Goal: Task Accomplishment & Management: Complete application form

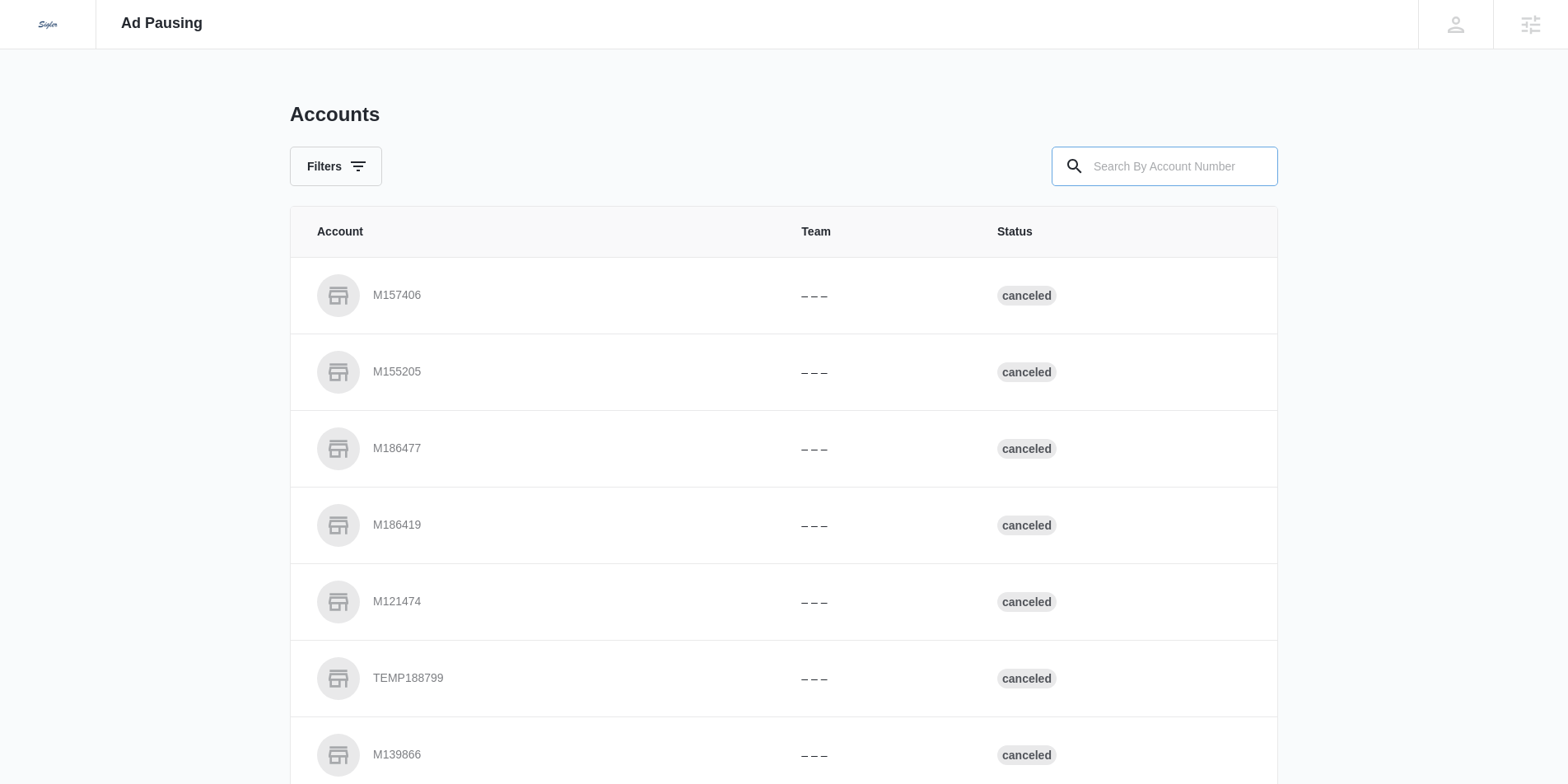
click at [1141, 168] on input "text" at bounding box center [1164, 167] width 226 height 40
click at [1158, 166] on input "text" at bounding box center [1164, 167] width 226 height 40
type input "M334023"
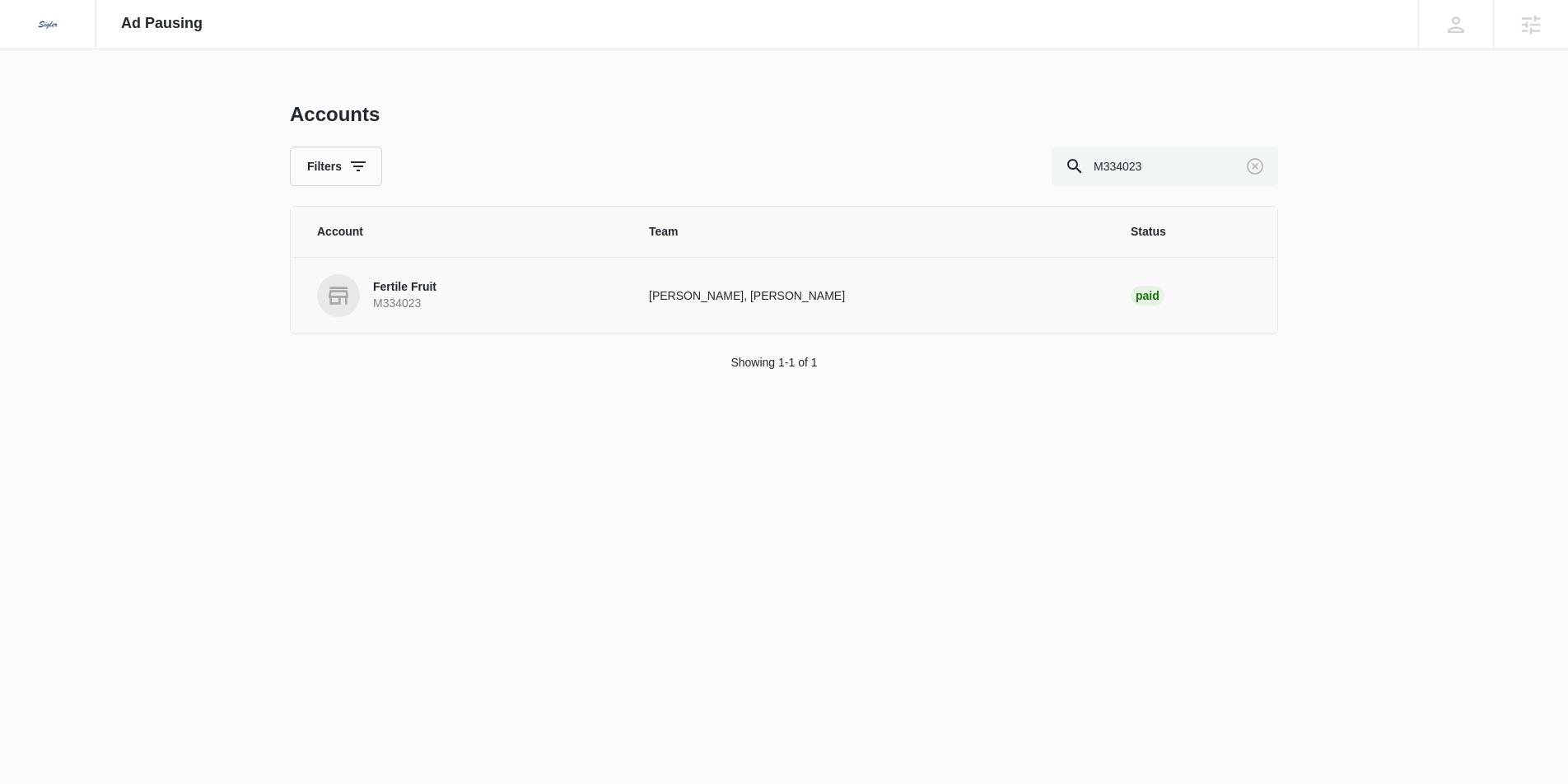
click at [422, 270] on td "Fertile Fruit M334023" at bounding box center [460, 295] width 339 height 77
click at [410, 289] on p "Fertile Fruit" at bounding box center [404, 287] width 63 height 16
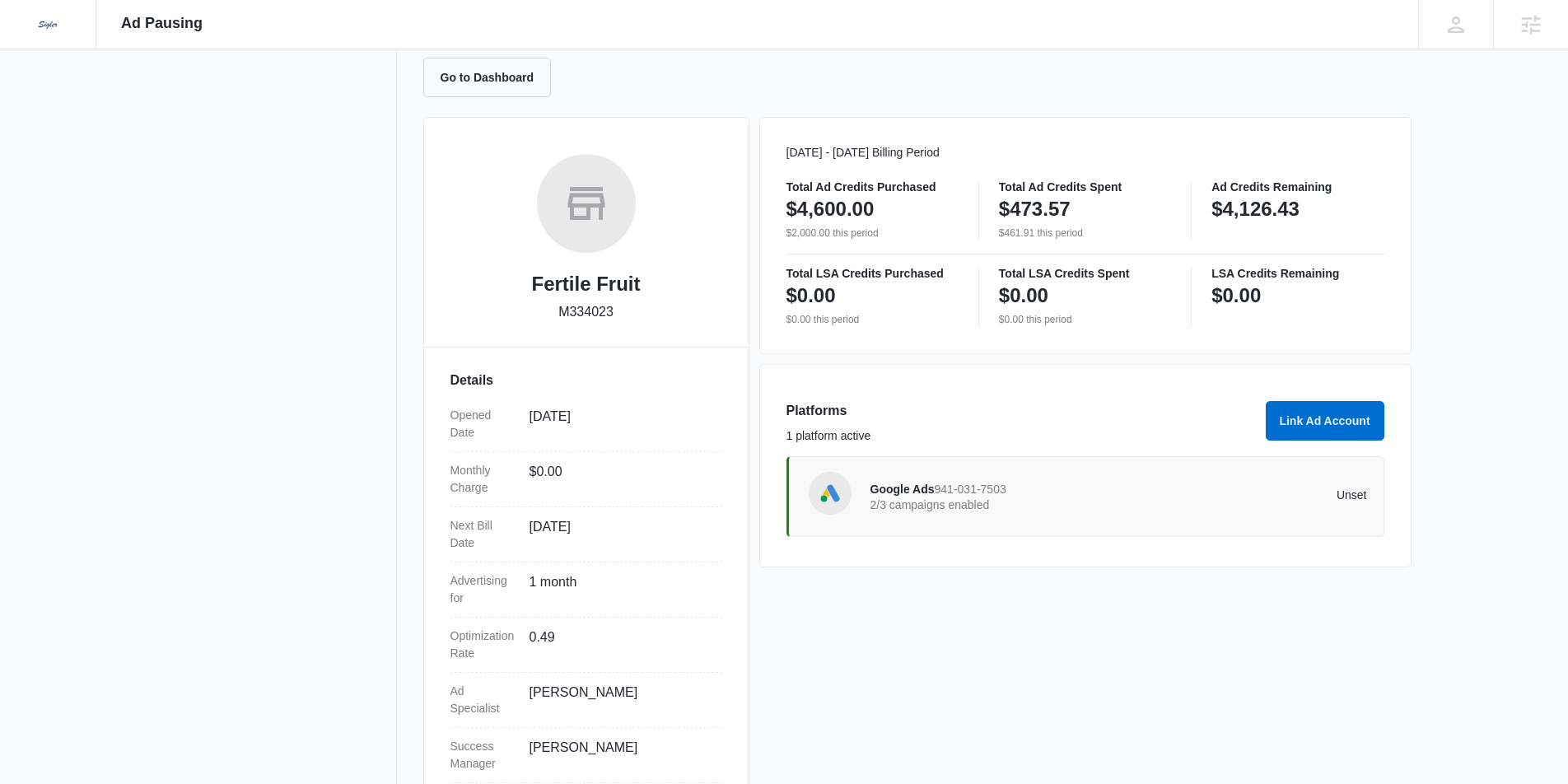
scroll to position [169, 0]
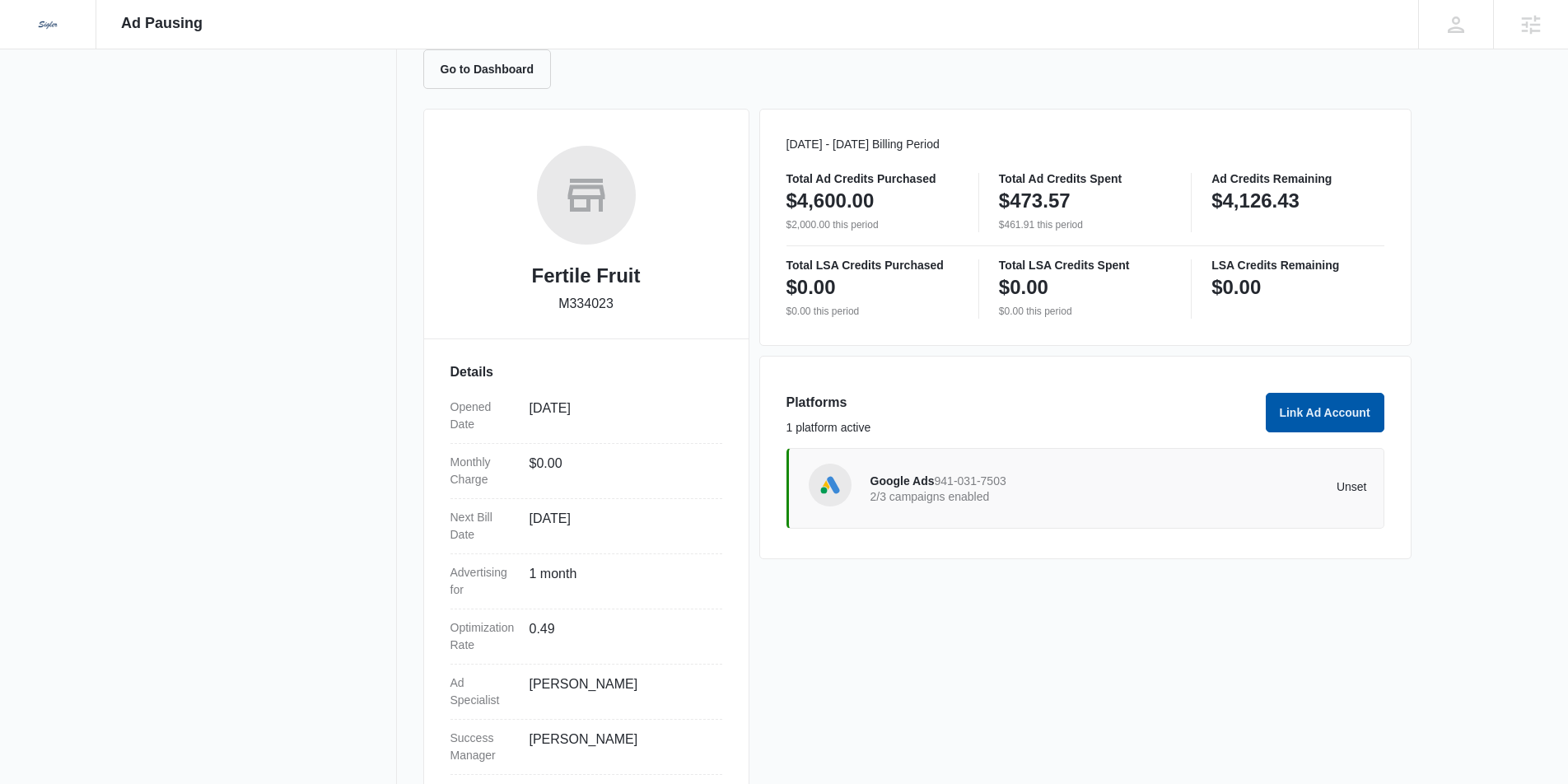
click at [1311, 410] on button "Link Ad Account" at bounding box center [1325, 413] width 119 height 40
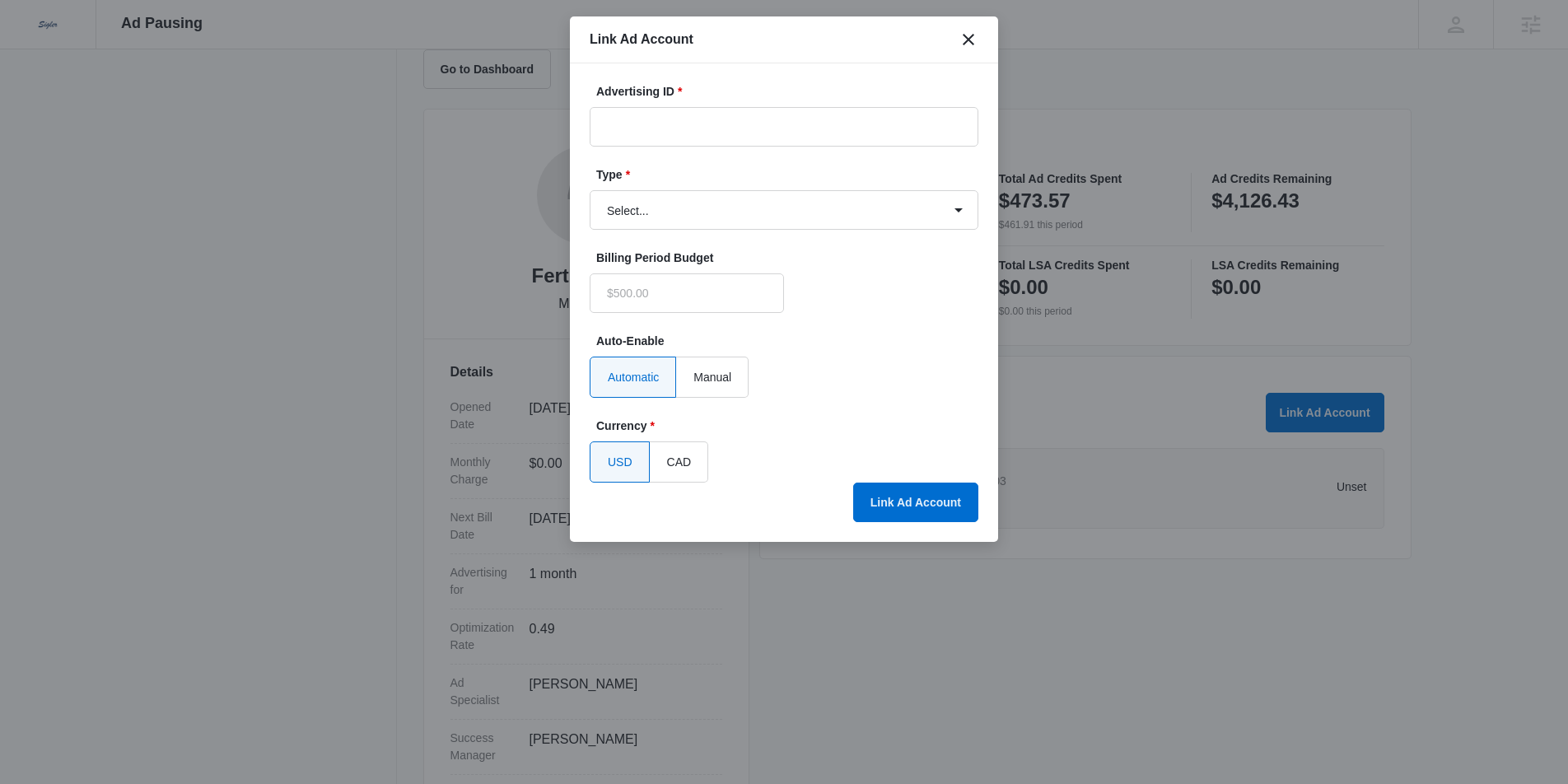
type input "$0.00"
drag, startPoint x: 651, startPoint y: 123, endPoint x: 661, endPoint y: 136, distance: 16.4
click at [651, 123] on input "Advertising ID *" at bounding box center [784, 127] width 388 height 40
paste input "785911720594317"
type input "785911720594317"
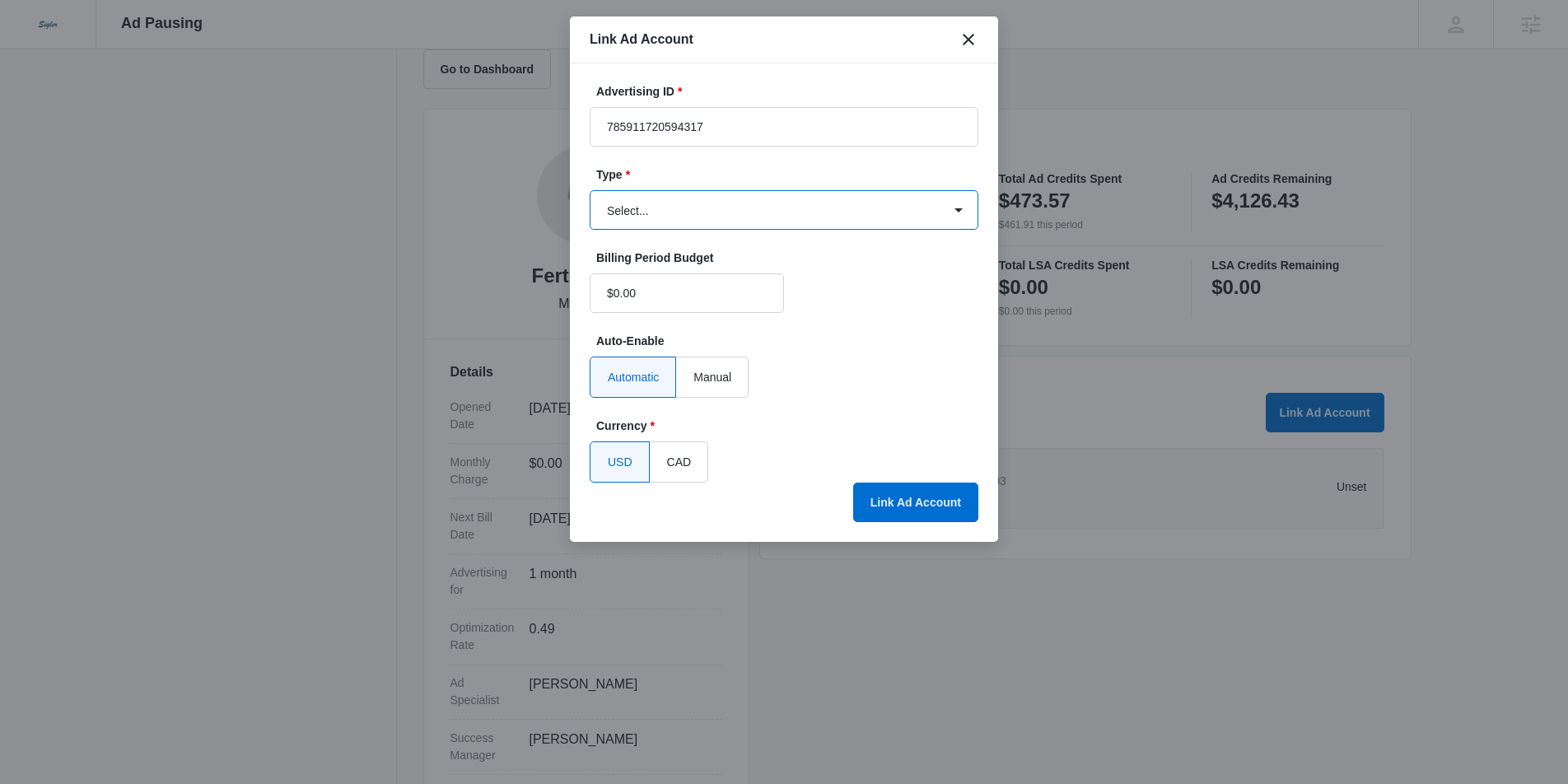
click at [693, 215] on select "Select... Bing Ads Facebook Ads Google Ads" at bounding box center [784, 210] width 388 height 40
select select "facebook"
click at [590, 190] on select "Select... Bing Ads Facebook Ads Google Ads" at bounding box center [784, 210] width 388 height 40
click at [935, 502] on button "Link Ad Account" at bounding box center [915, 503] width 125 height 40
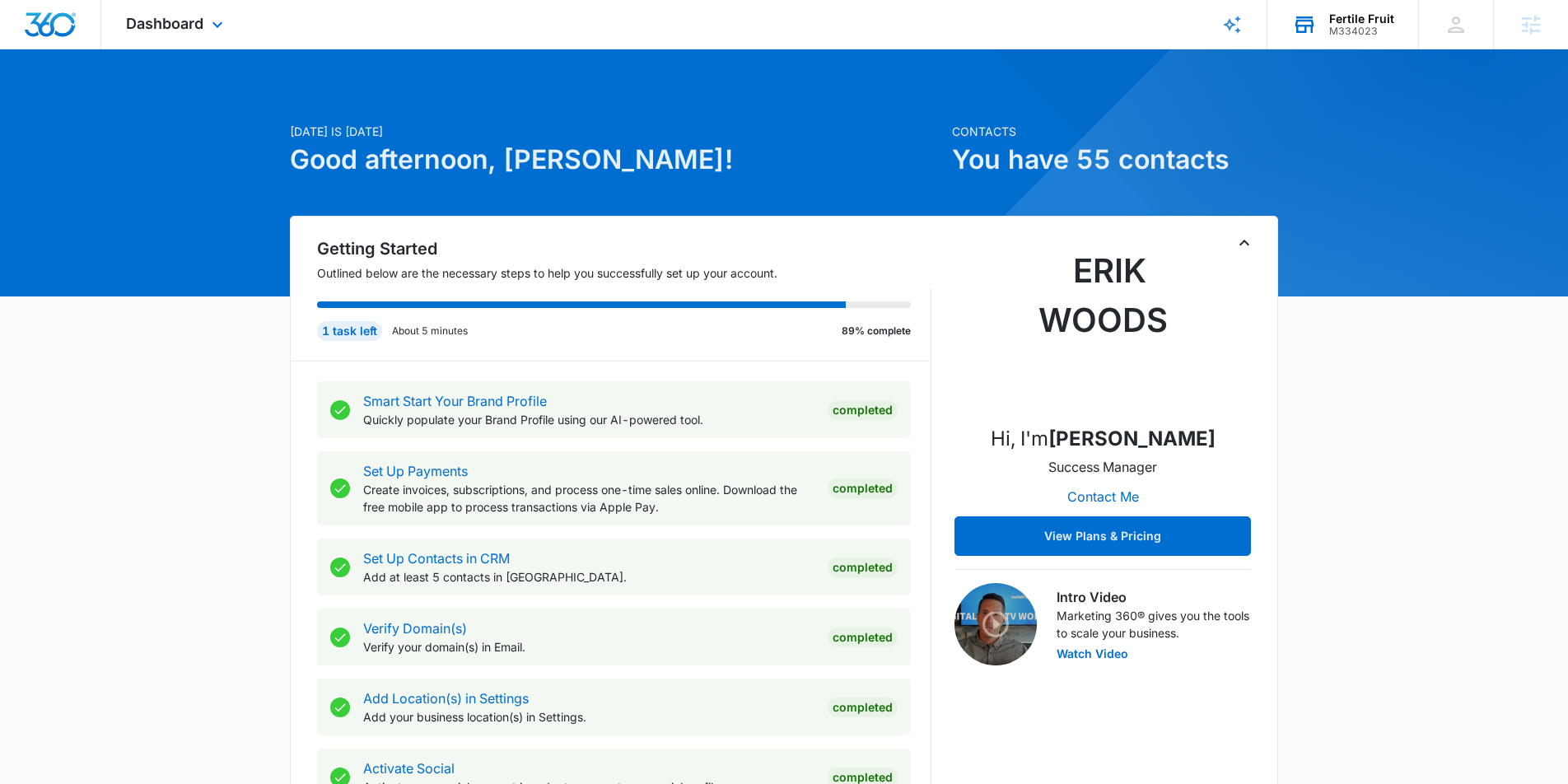
click at [1355, 32] on div "M334023" at bounding box center [1361, 31] width 65 height 12
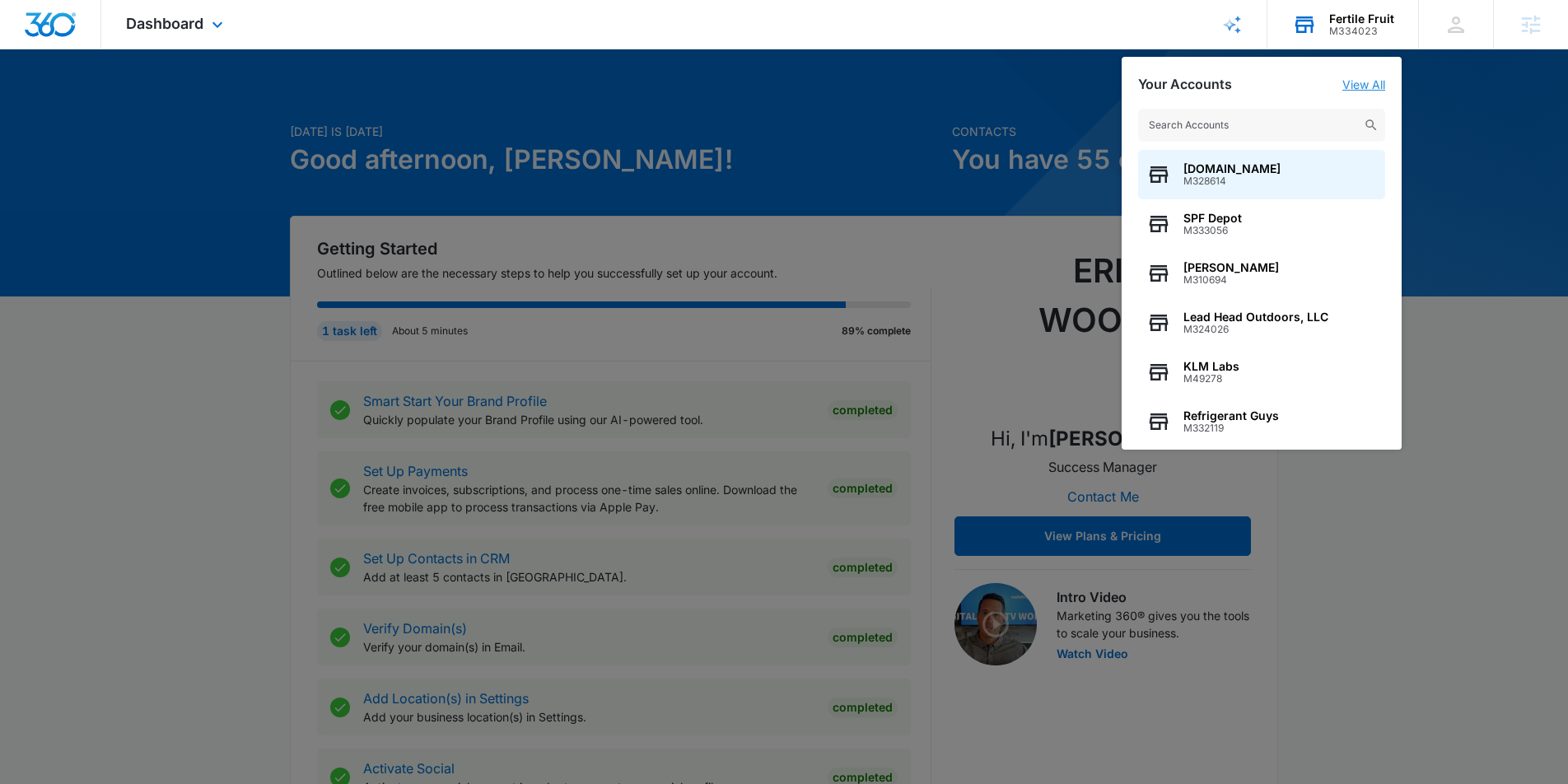
click at [1363, 83] on link "View All" at bounding box center [1364, 85] width 43 height 14
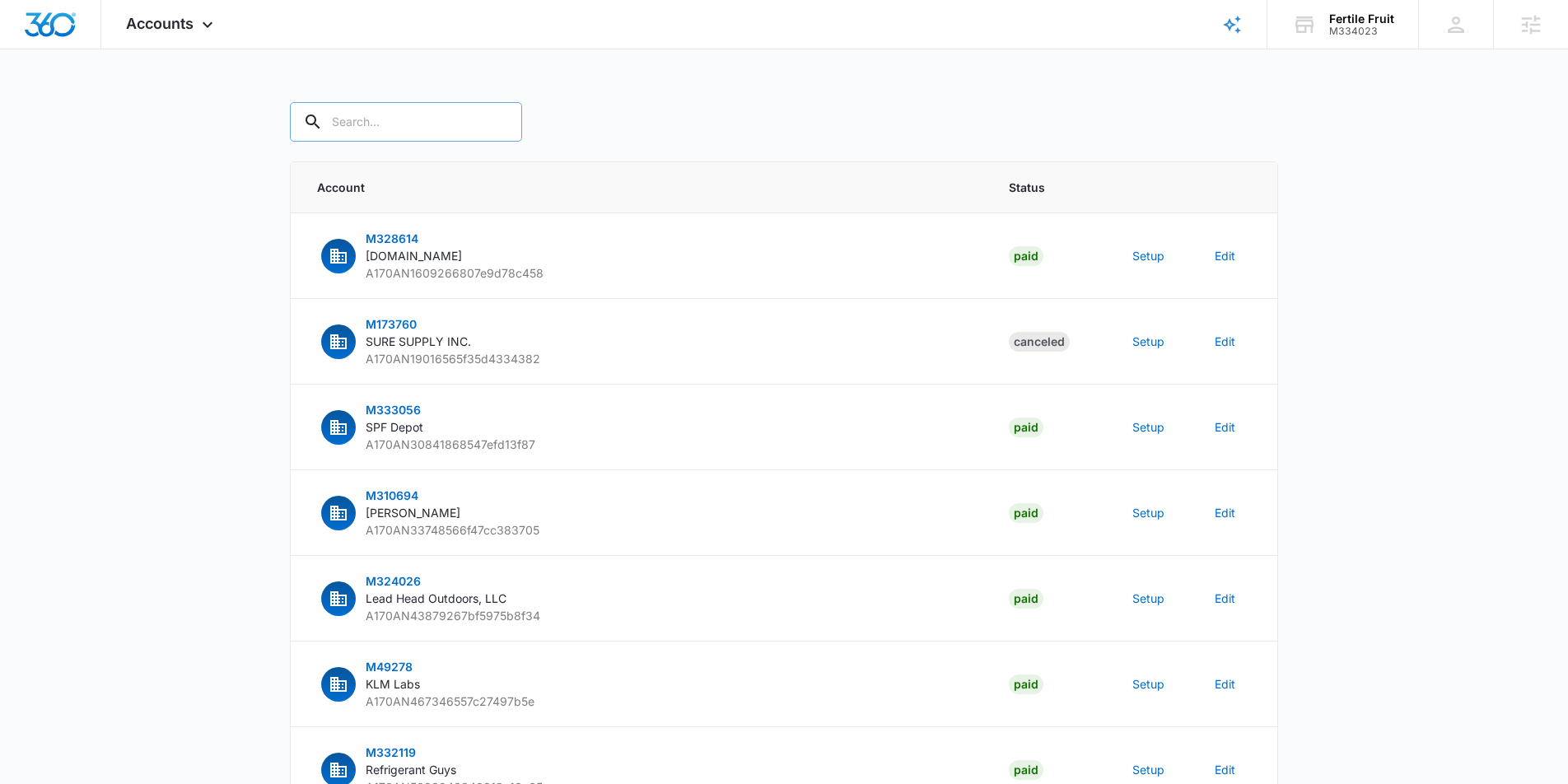
click at [393, 123] on input "text" at bounding box center [406, 122] width 232 height 40
paste input "785911720594317"
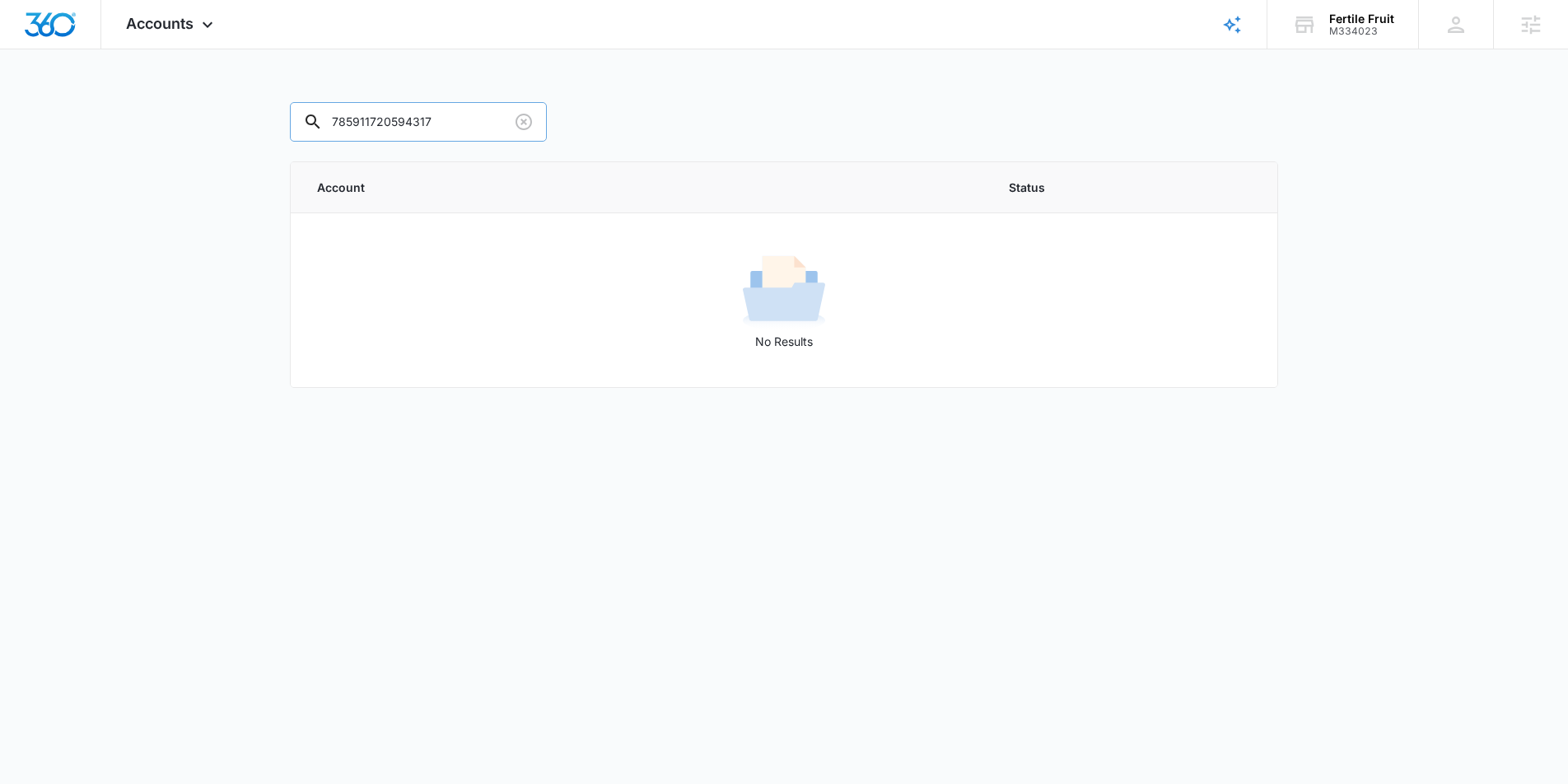
click at [392, 123] on input "785911720594317" at bounding box center [418, 122] width 257 height 40
drag, startPoint x: 373, startPoint y: 117, endPoint x: 405, endPoint y: 131, distance: 34.9
click at [373, 117] on input "785911720594317" at bounding box center [418, 122] width 257 height 40
click at [405, 131] on input "785911720594317" at bounding box center [418, 122] width 257 height 40
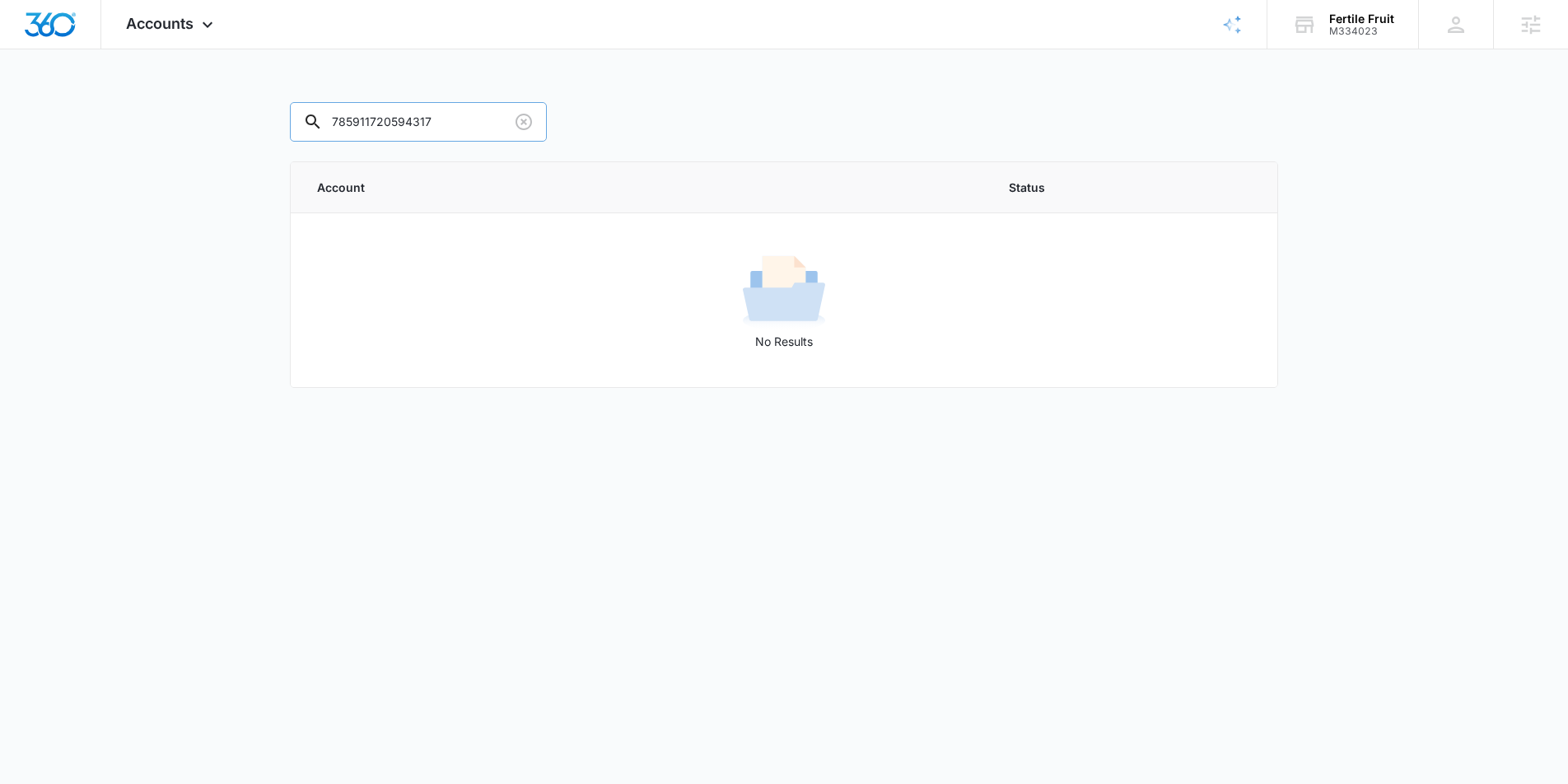
click at [405, 131] on input "785911720594317" at bounding box center [418, 122] width 257 height 40
click at [407, 123] on input "785911720594317" at bounding box center [418, 122] width 257 height 40
paste input "M334023"
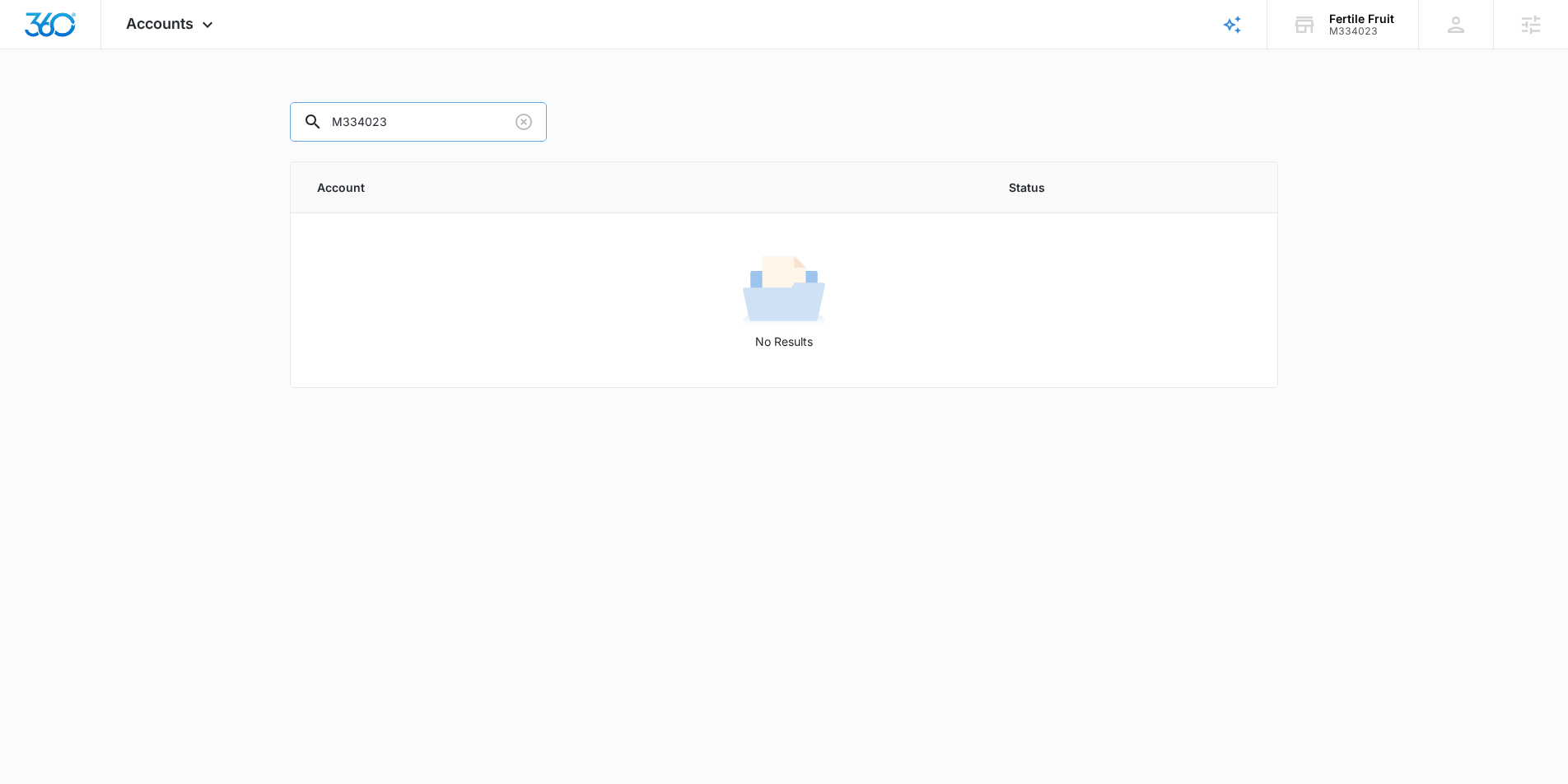
type input "M334023"
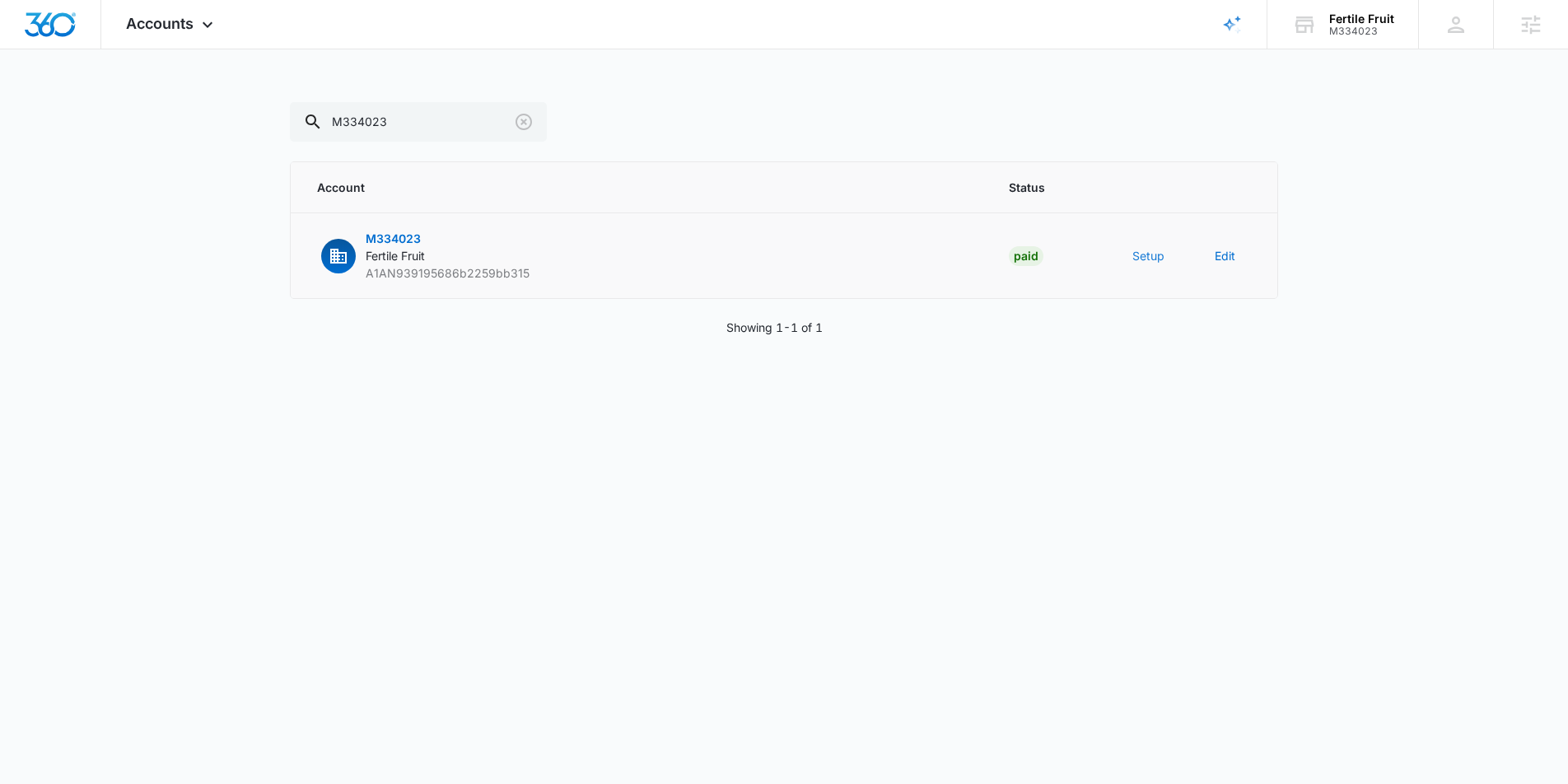
click at [1147, 259] on button "Setup" at bounding box center [1148, 255] width 32 height 17
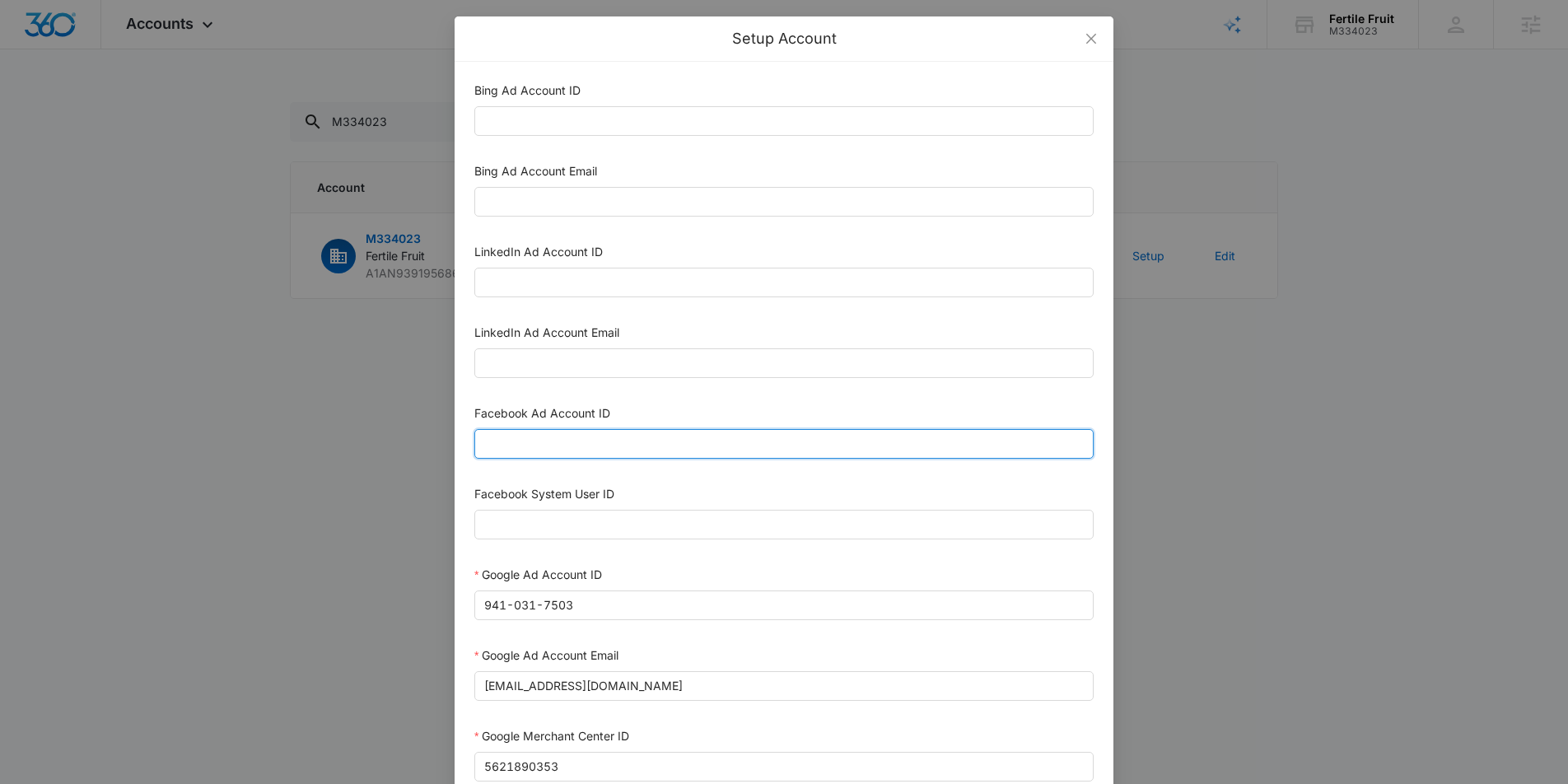
click at [539, 435] on input "Facebook Ad Account ID" at bounding box center [784, 443] width 619 height 30
paste input "785911720594317"
type input "785911720594317"
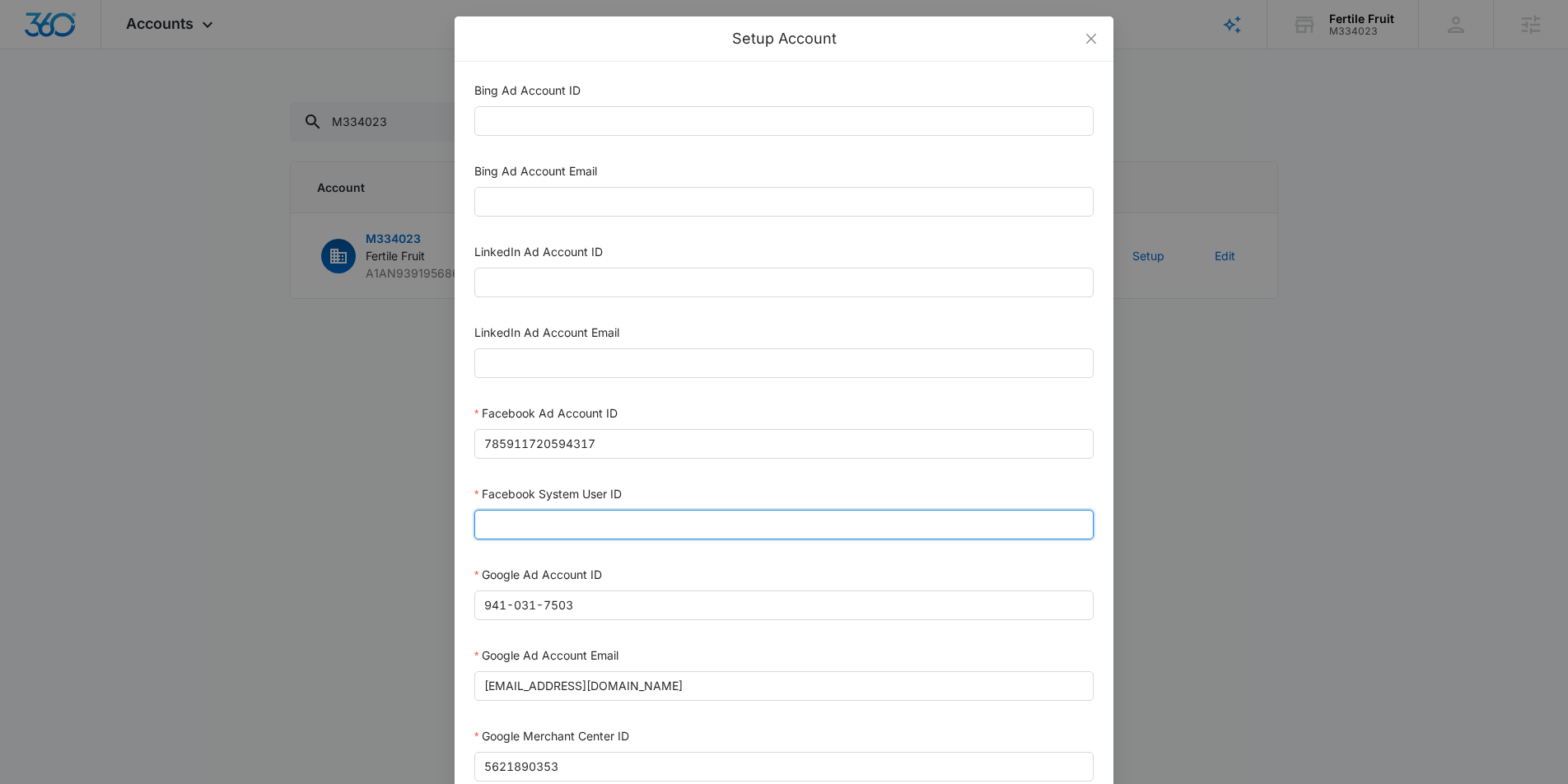
click at [607, 533] on input "Facebook System User ID" at bounding box center [784, 524] width 619 height 30
paste input "1023954259108897"
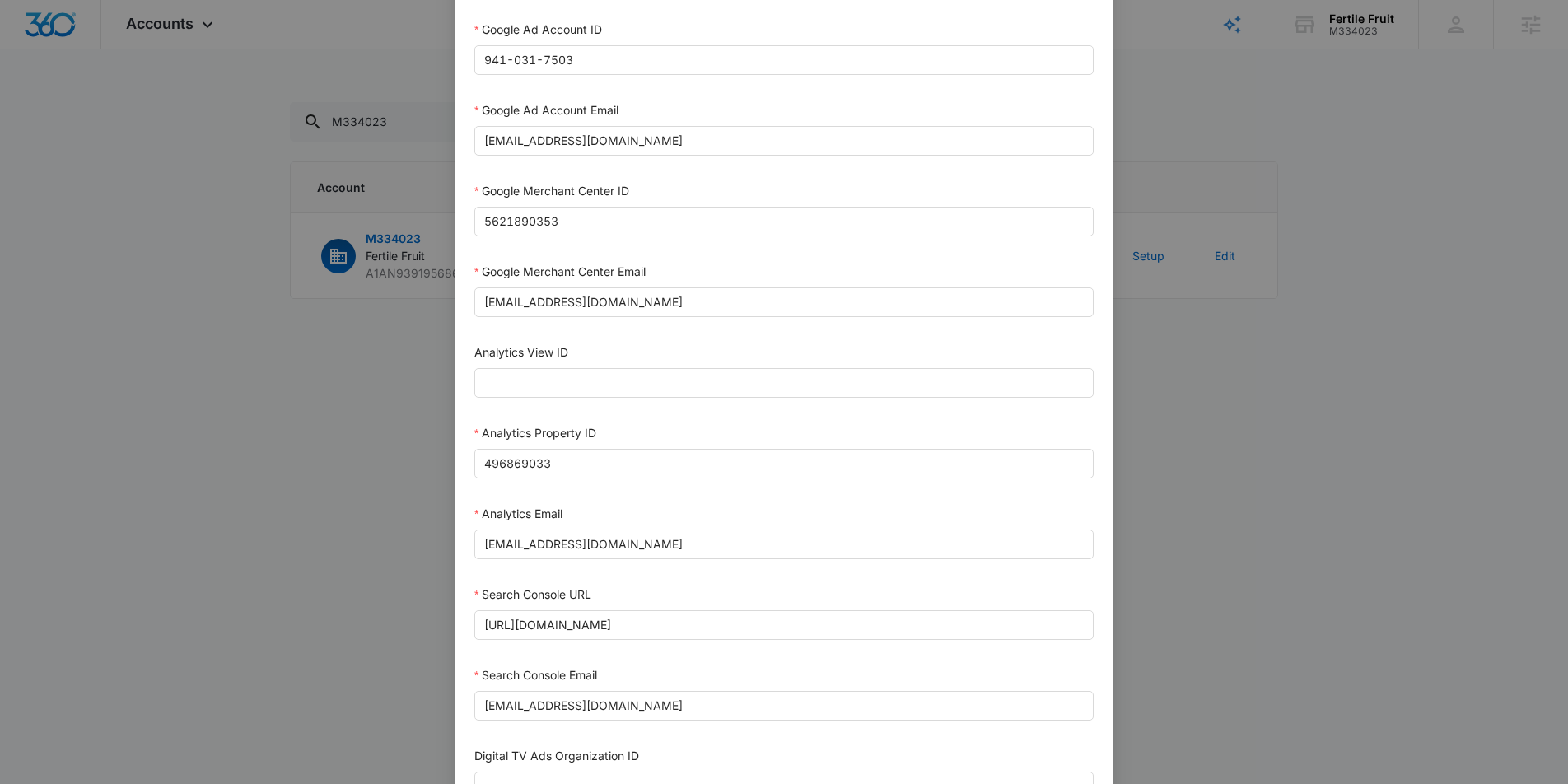
scroll to position [685, 0]
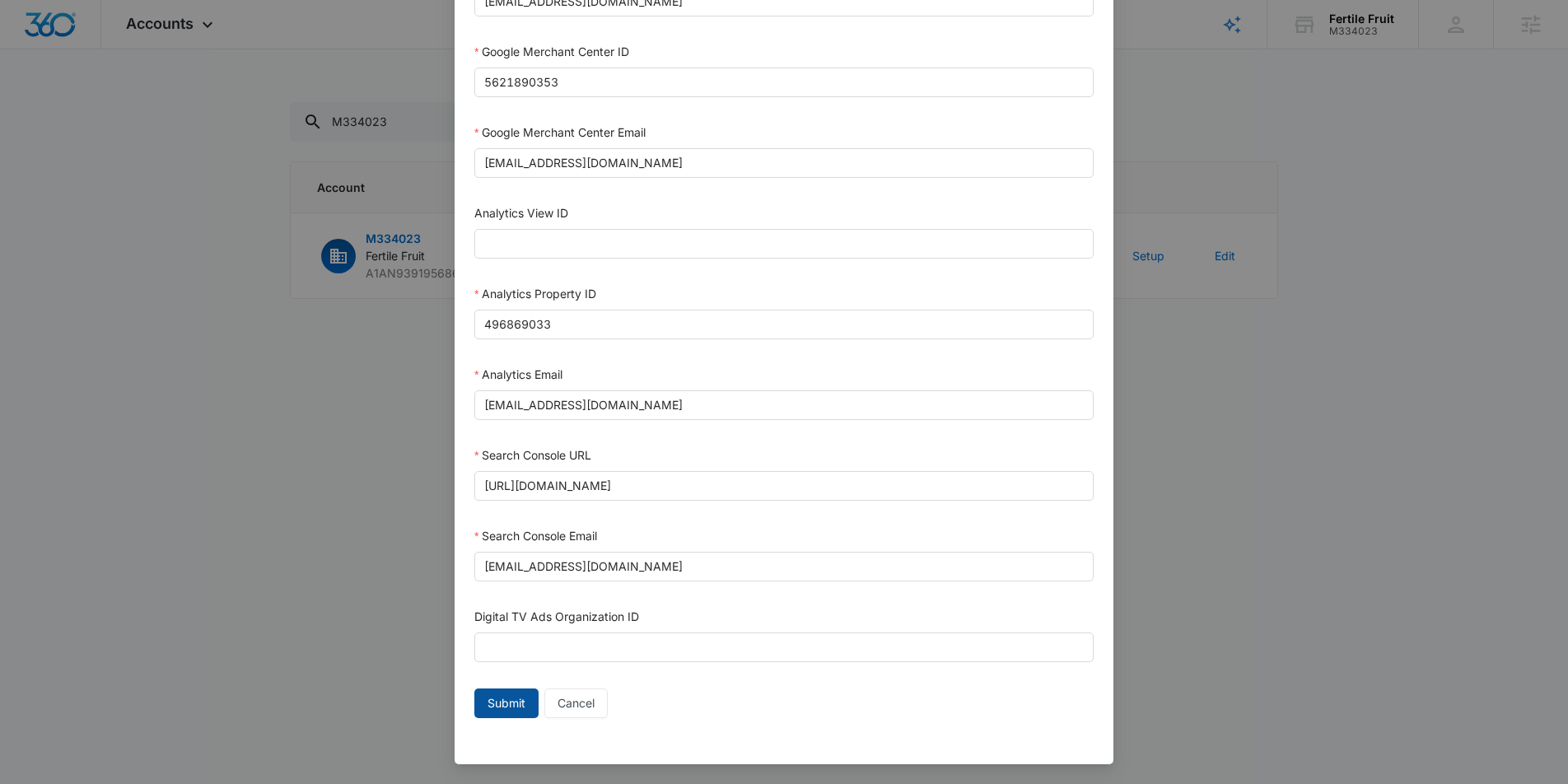
type input "1023954259108897"
click at [501, 699] on span "Submit" at bounding box center [506, 704] width 38 height 18
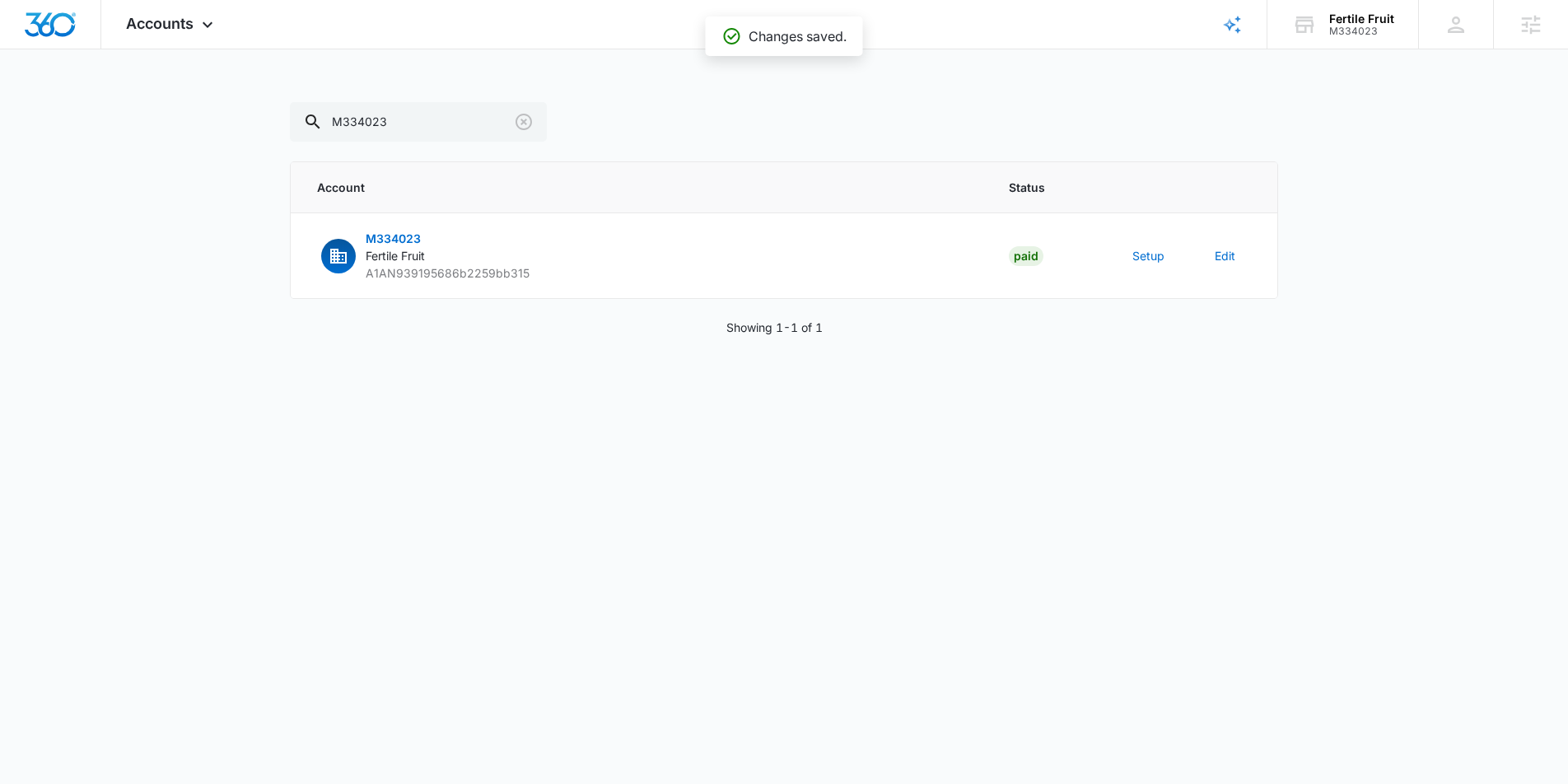
scroll to position [668, 0]
